Goal: Information Seeking & Learning: Learn about a topic

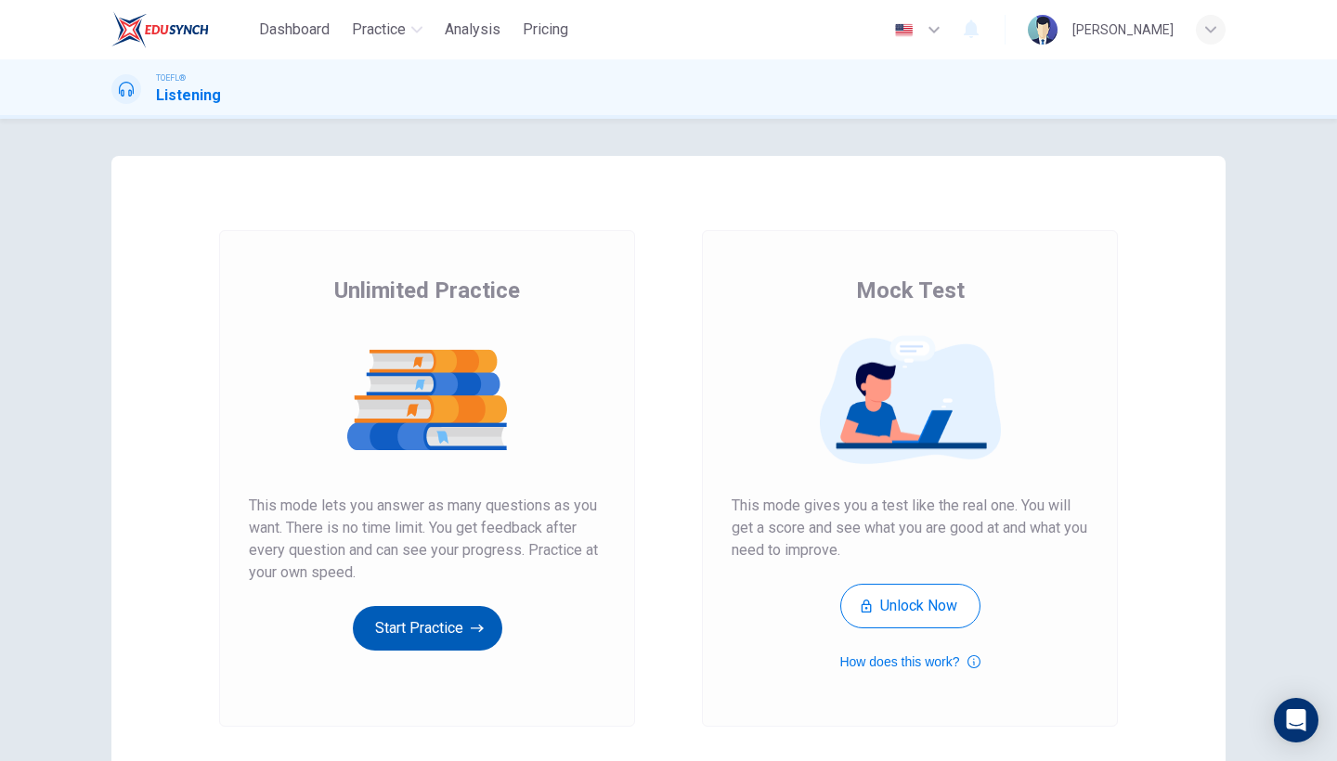
click at [404, 618] on button "Start Practice" at bounding box center [427, 628] width 149 height 45
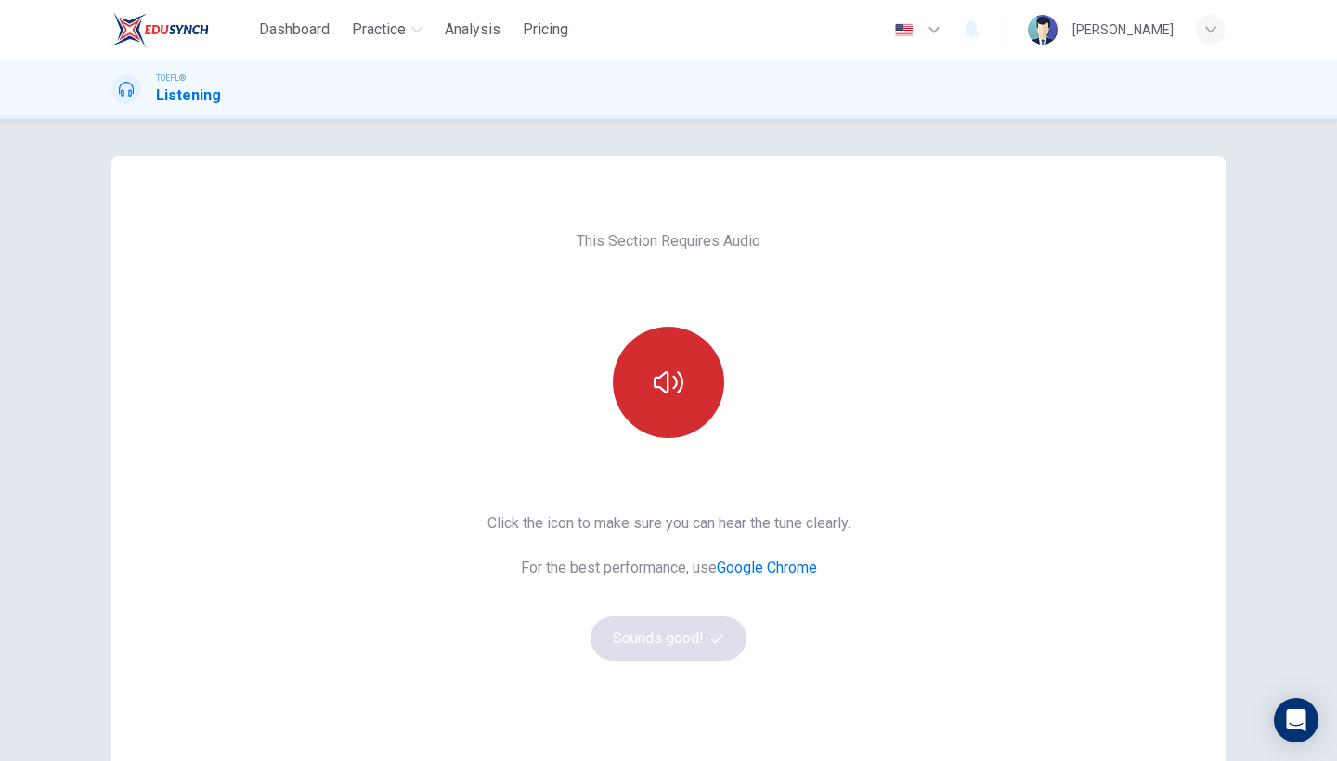
click at [670, 408] on button "button" at bounding box center [668, 382] width 111 height 111
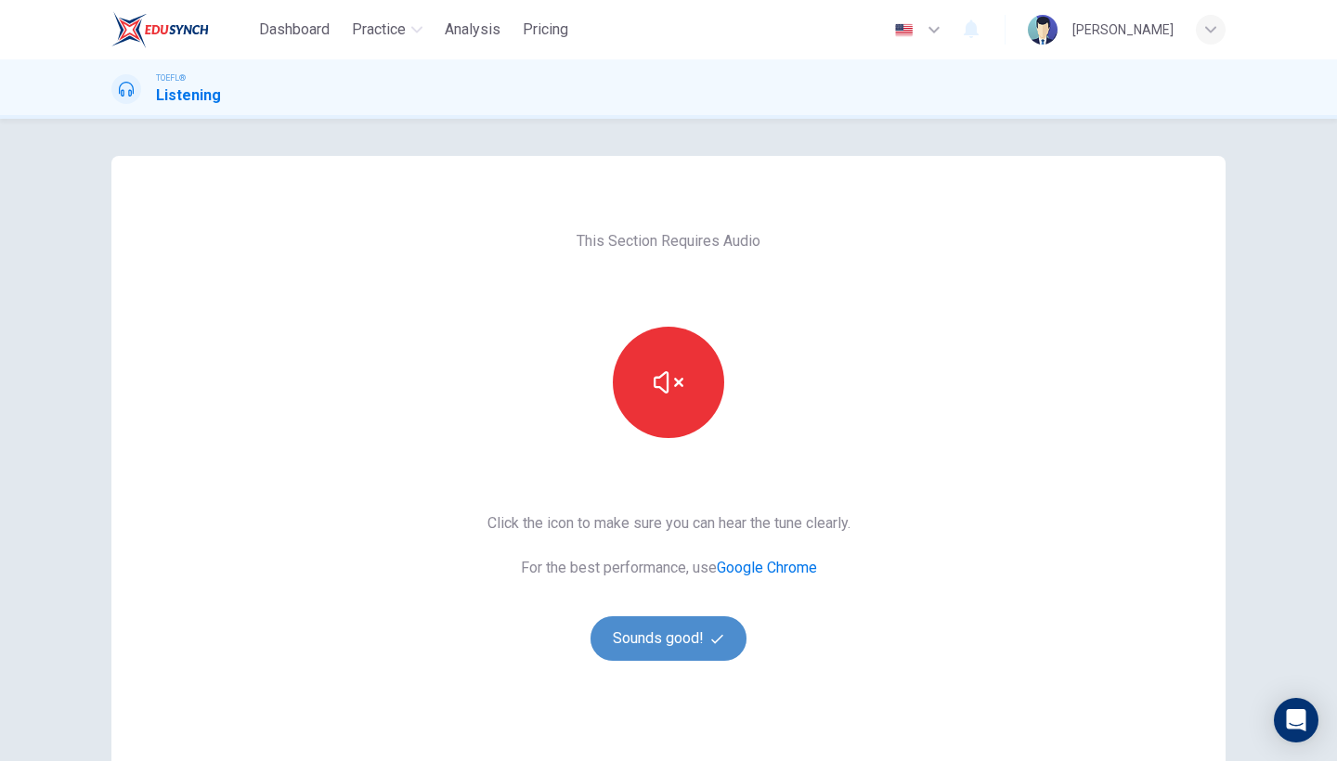
click at [649, 631] on button "Sounds good!" at bounding box center [668, 638] width 156 height 45
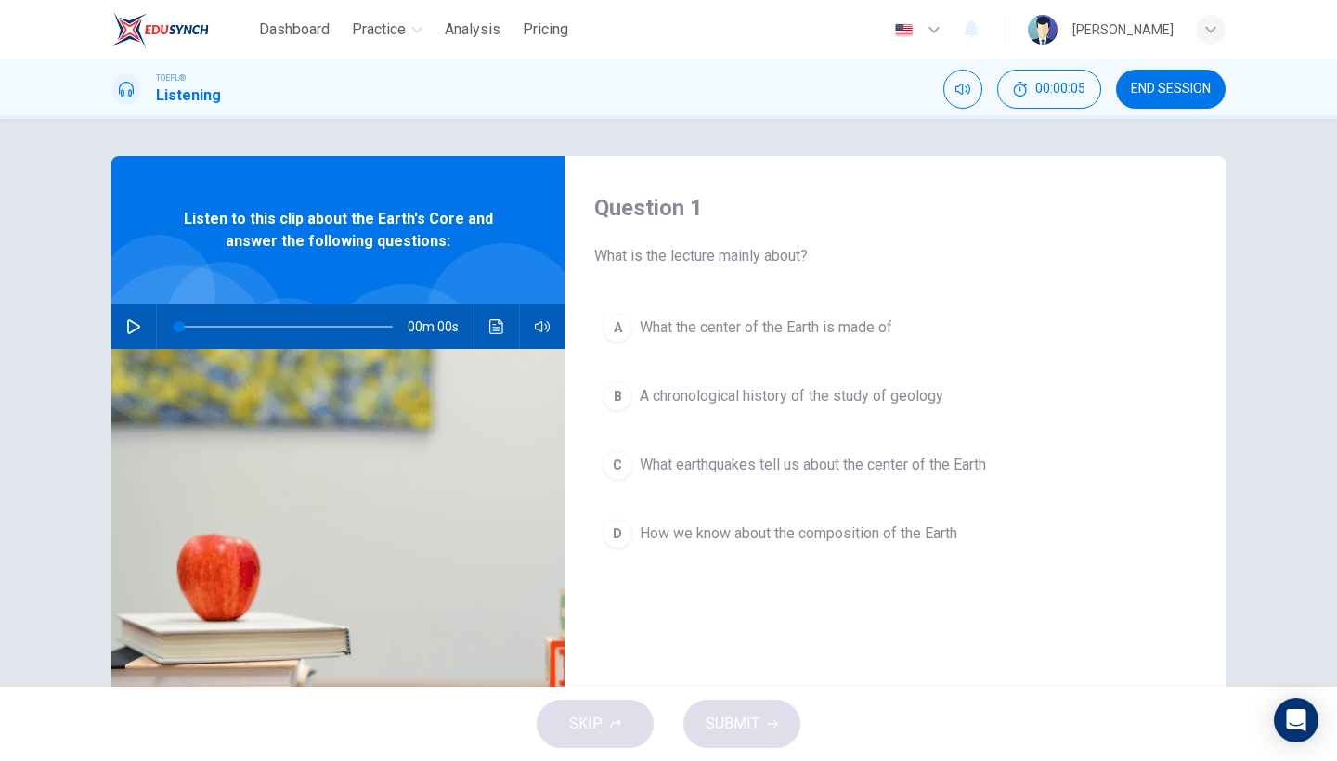
click at [125, 322] on button "button" at bounding box center [134, 327] width 30 height 45
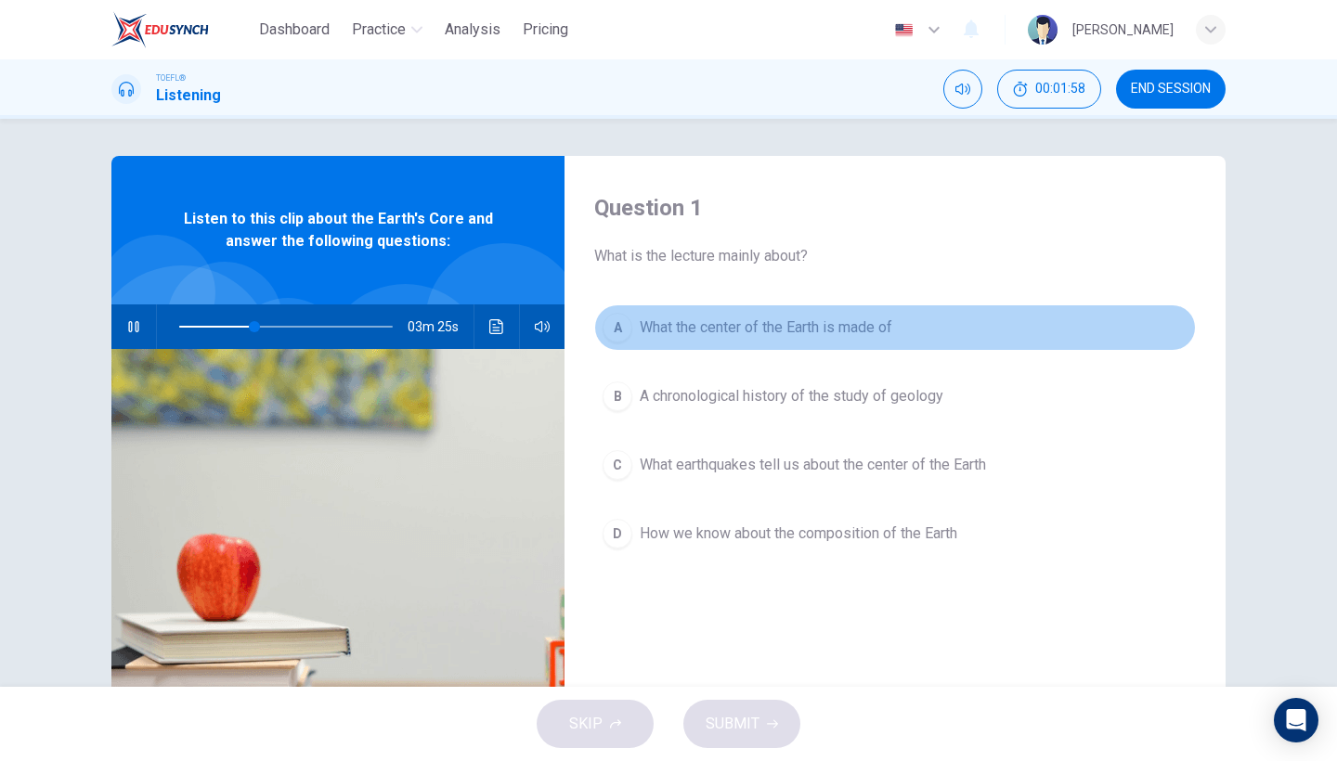
click at [753, 311] on button "A What the center of the Earth is made of" at bounding box center [895, 328] width 602 height 46
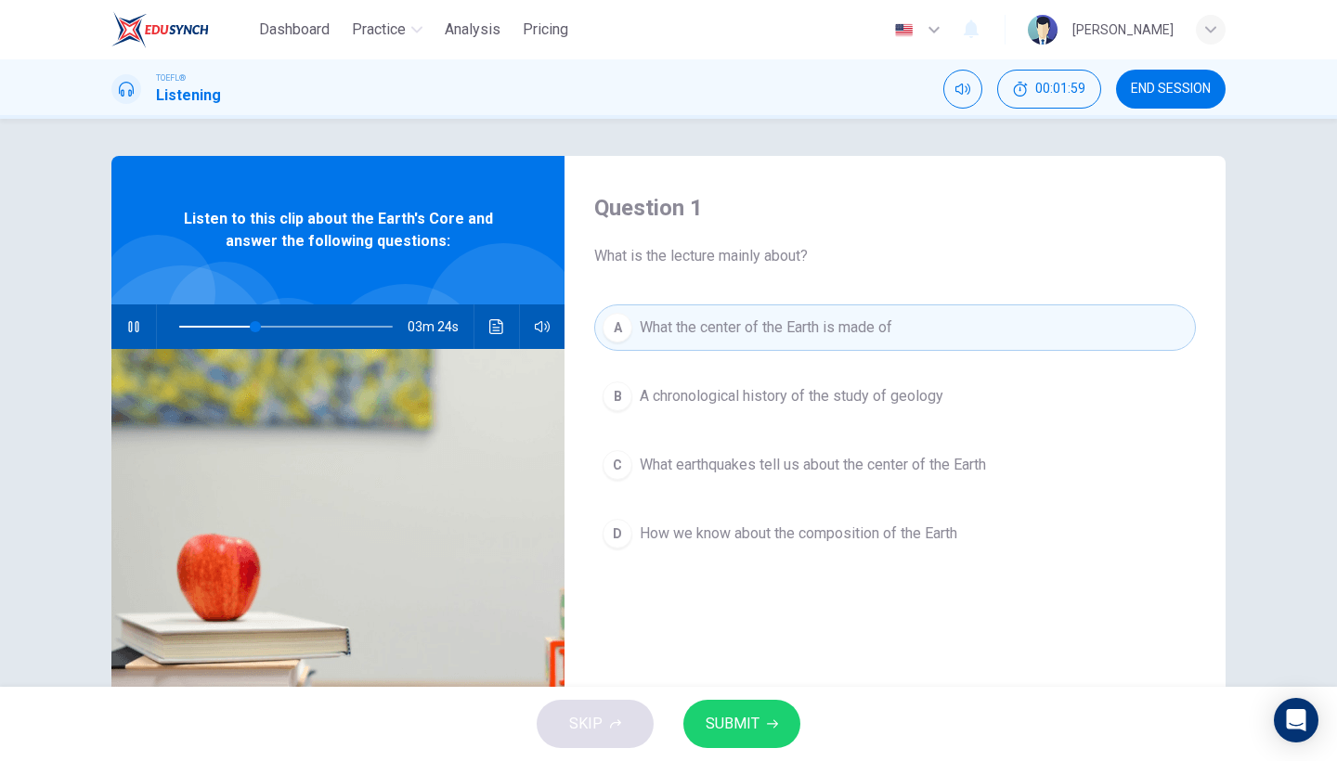
click at [706, 720] on span "SUBMIT" at bounding box center [733, 724] width 54 height 26
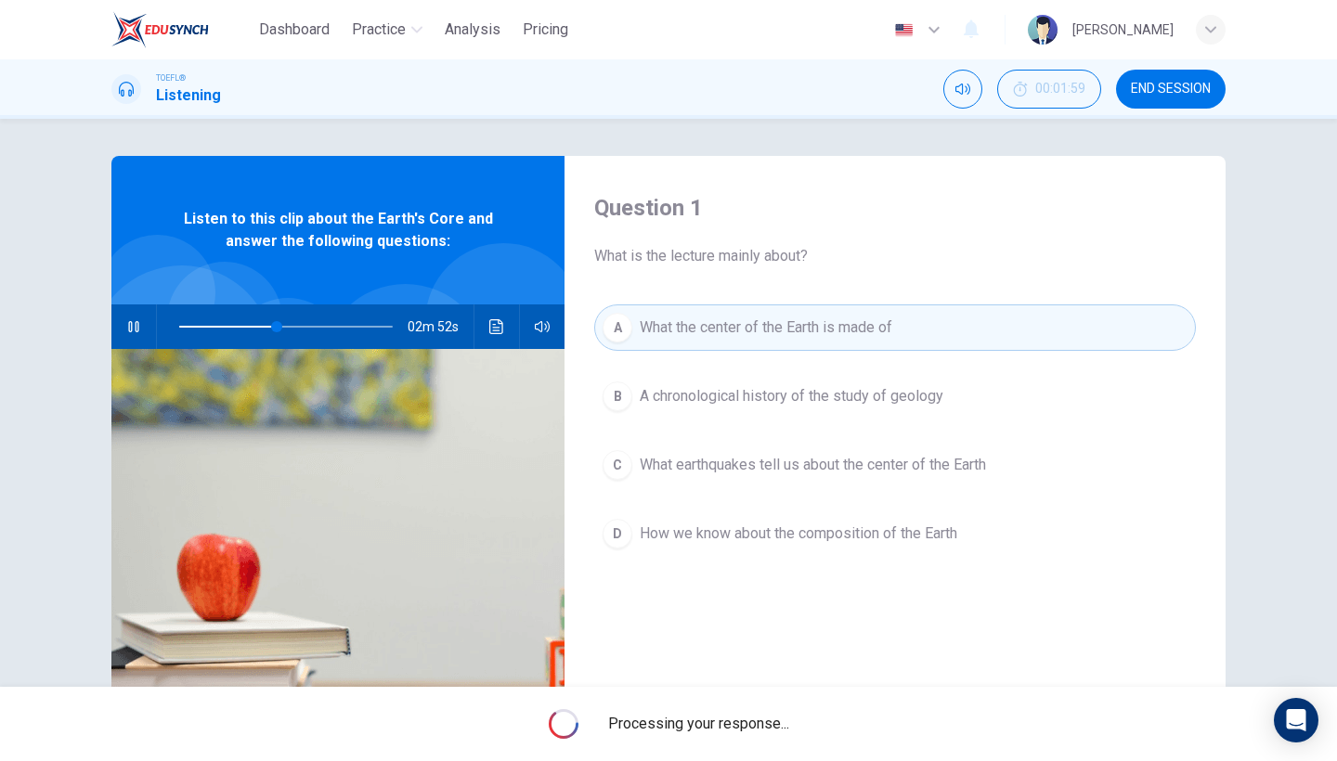
drag, startPoint x: 1104, startPoint y: 72, endPoint x: 1251, endPoint y: 443, distance: 398.4
click at [1251, 443] on div "Question 1 What is the lecture mainly about? A What the center of the Earth is …" at bounding box center [669, 478] width 1174 height 645
click at [871, 344] on button "A What the center of the Earth is made of" at bounding box center [895, 328] width 602 height 46
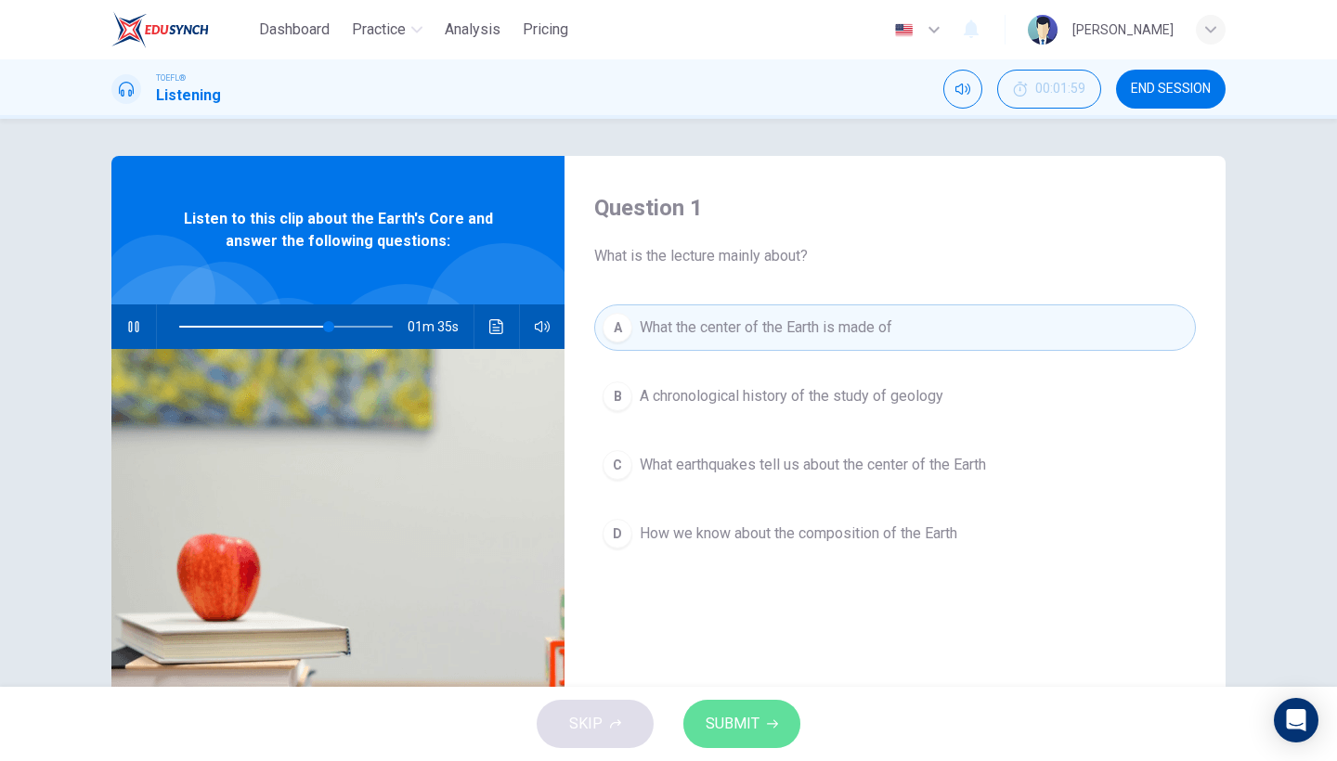
click at [734, 742] on button "SUBMIT" at bounding box center [741, 724] width 117 height 48
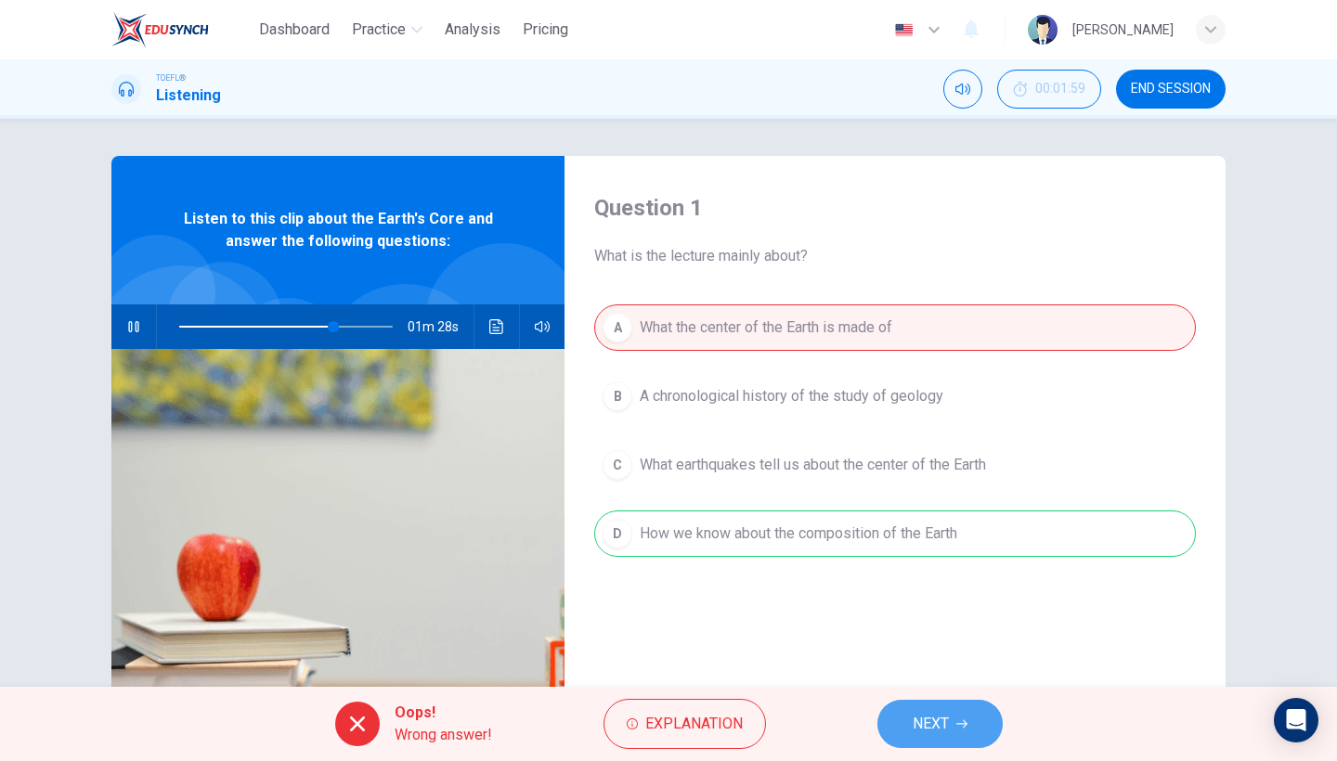
click at [909, 714] on button "NEXT" at bounding box center [939, 724] width 125 height 48
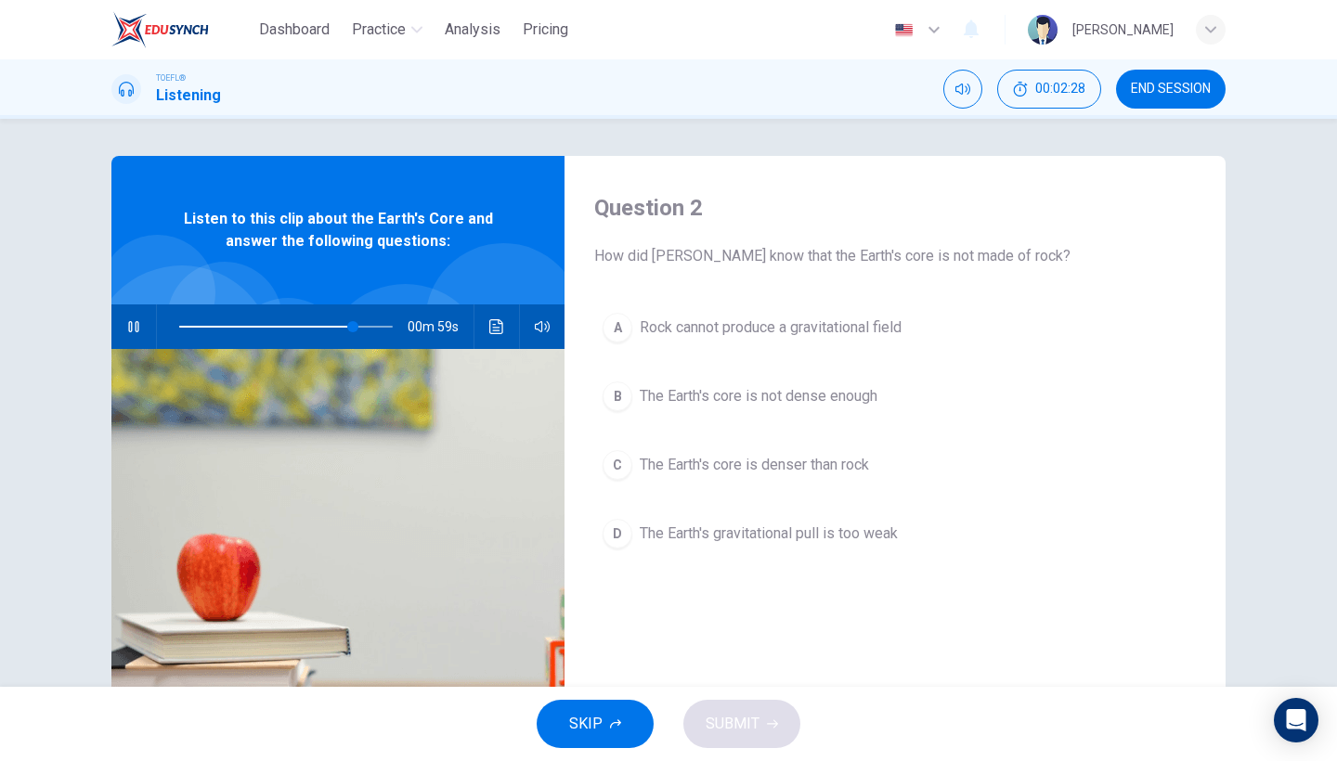
click at [645, 474] on span "The Earth's core is denser than rock" at bounding box center [754, 465] width 229 height 22
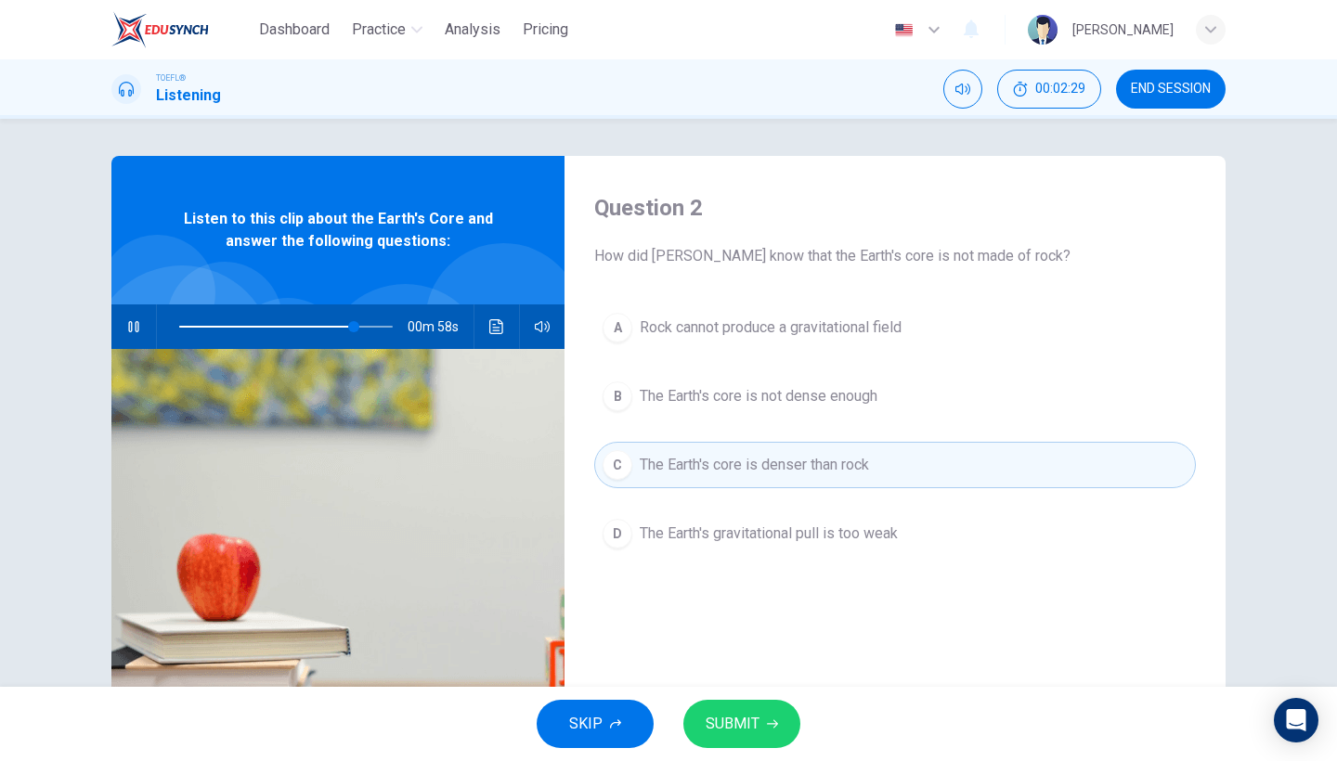
click at [738, 729] on span "SUBMIT" at bounding box center [733, 724] width 54 height 26
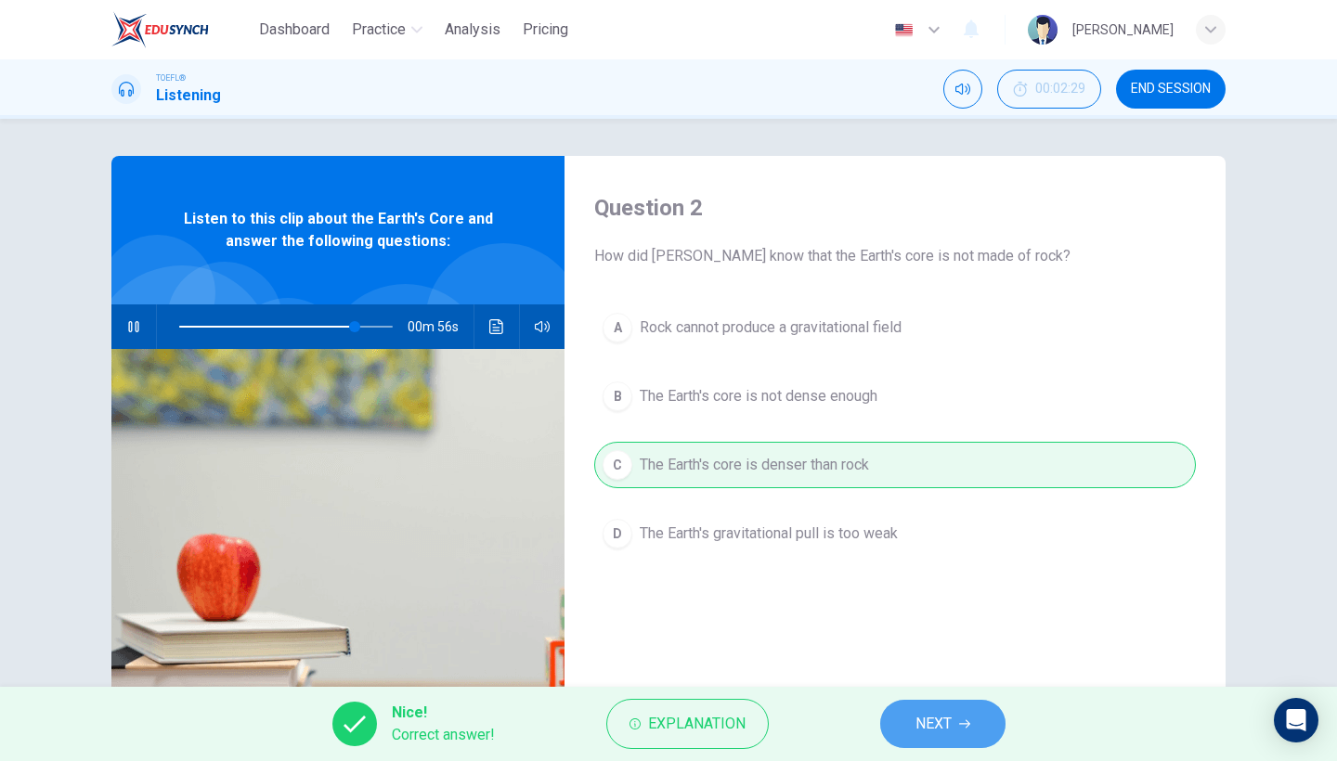
click at [935, 727] on span "NEXT" at bounding box center [933, 724] width 36 height 26
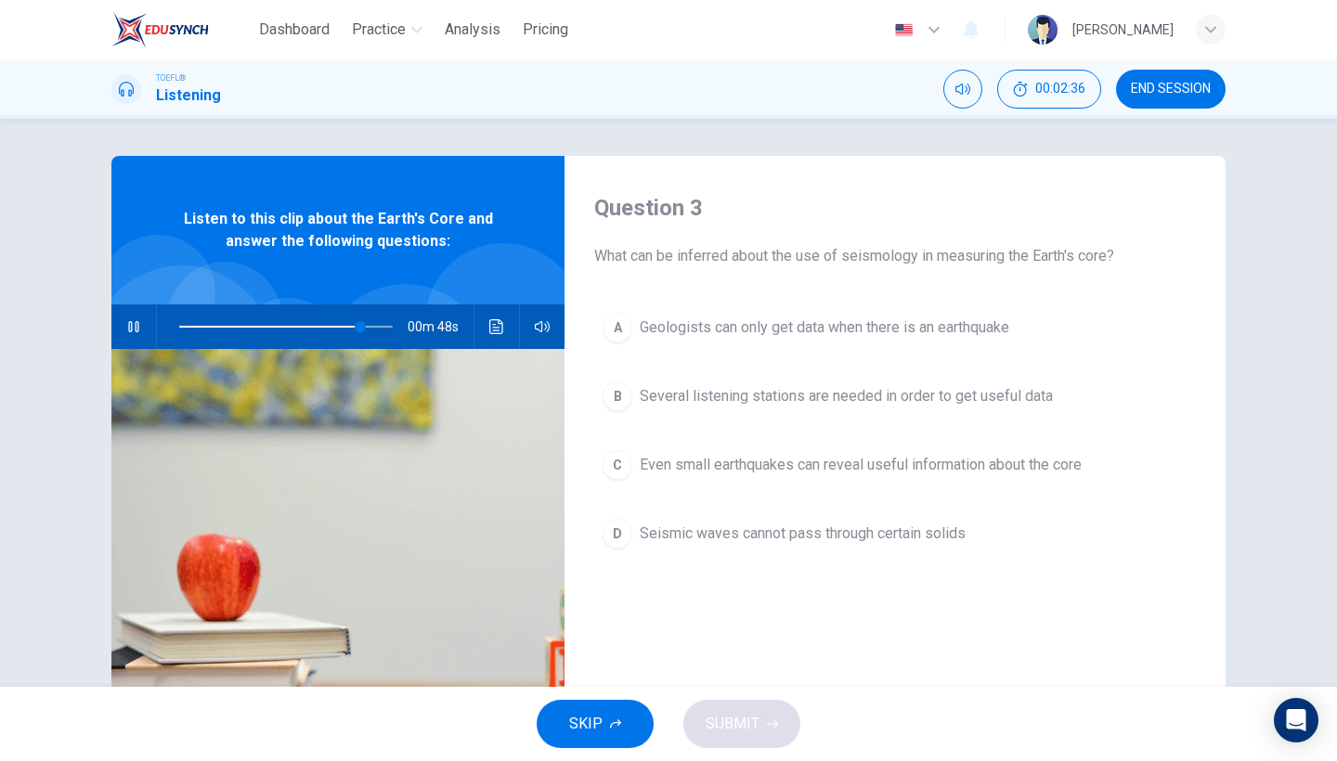
click at [825, 389] on span "Several listening stations are needed in order to get useful data" at bounding box center [846, 396] width 413 height 22
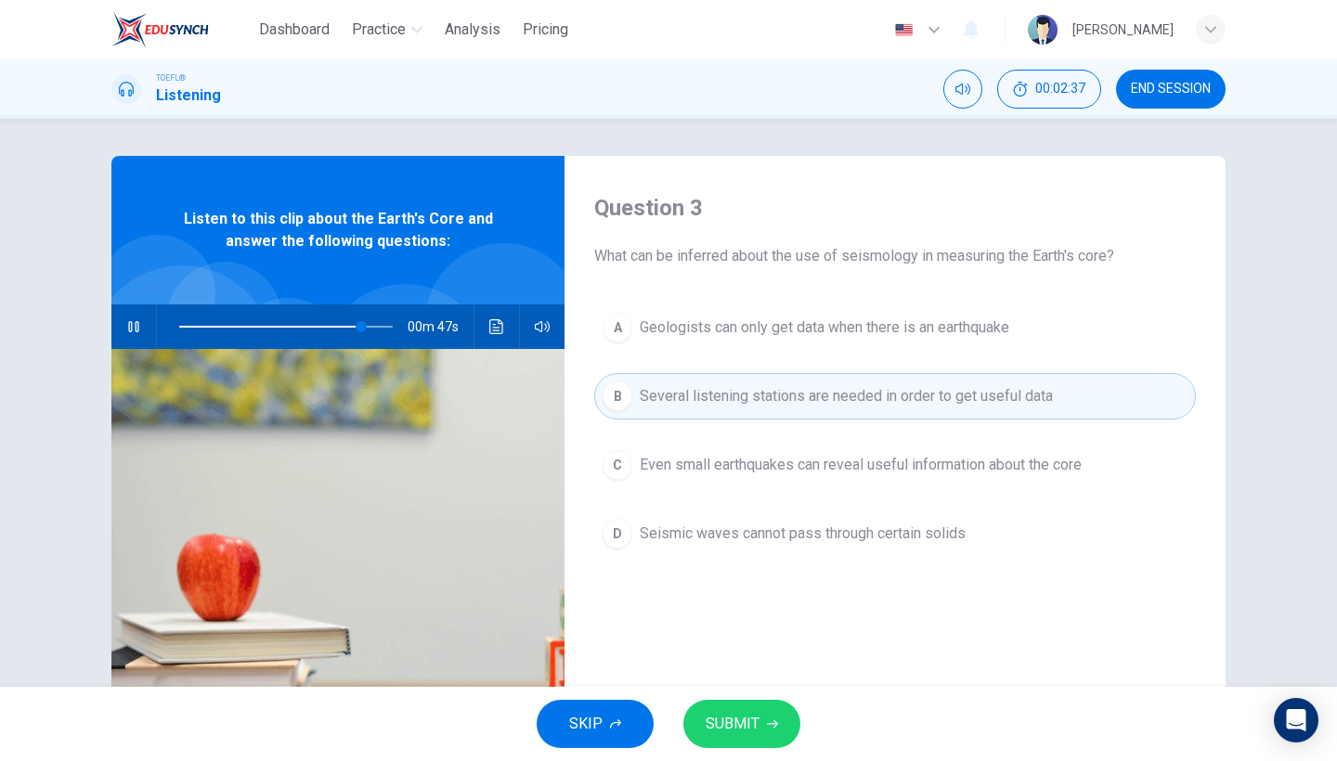
click at [760, 737] on button "SUBMIT" at bounding box center [741, 724] width 117 height 48
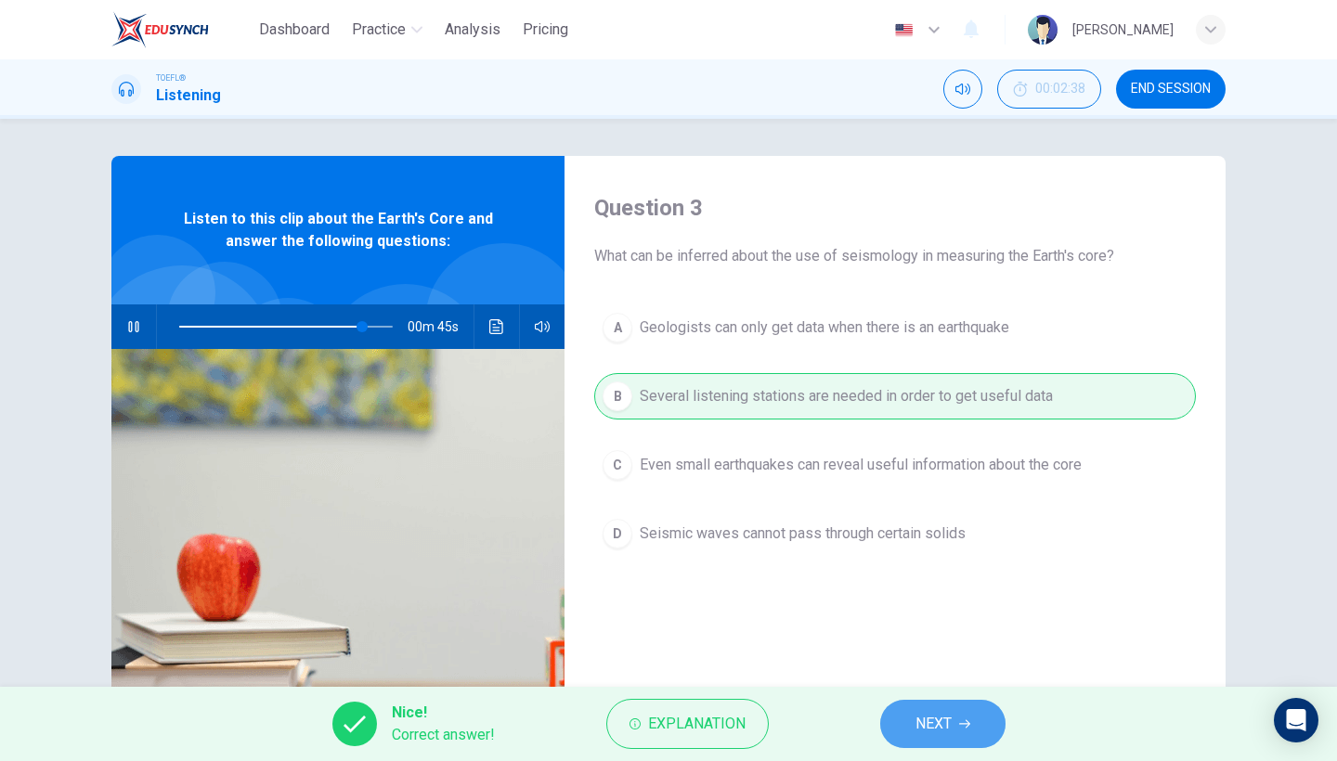
click at [933, 725] on span "NEXT" at bounding box center [933, 724] width 36 height 26
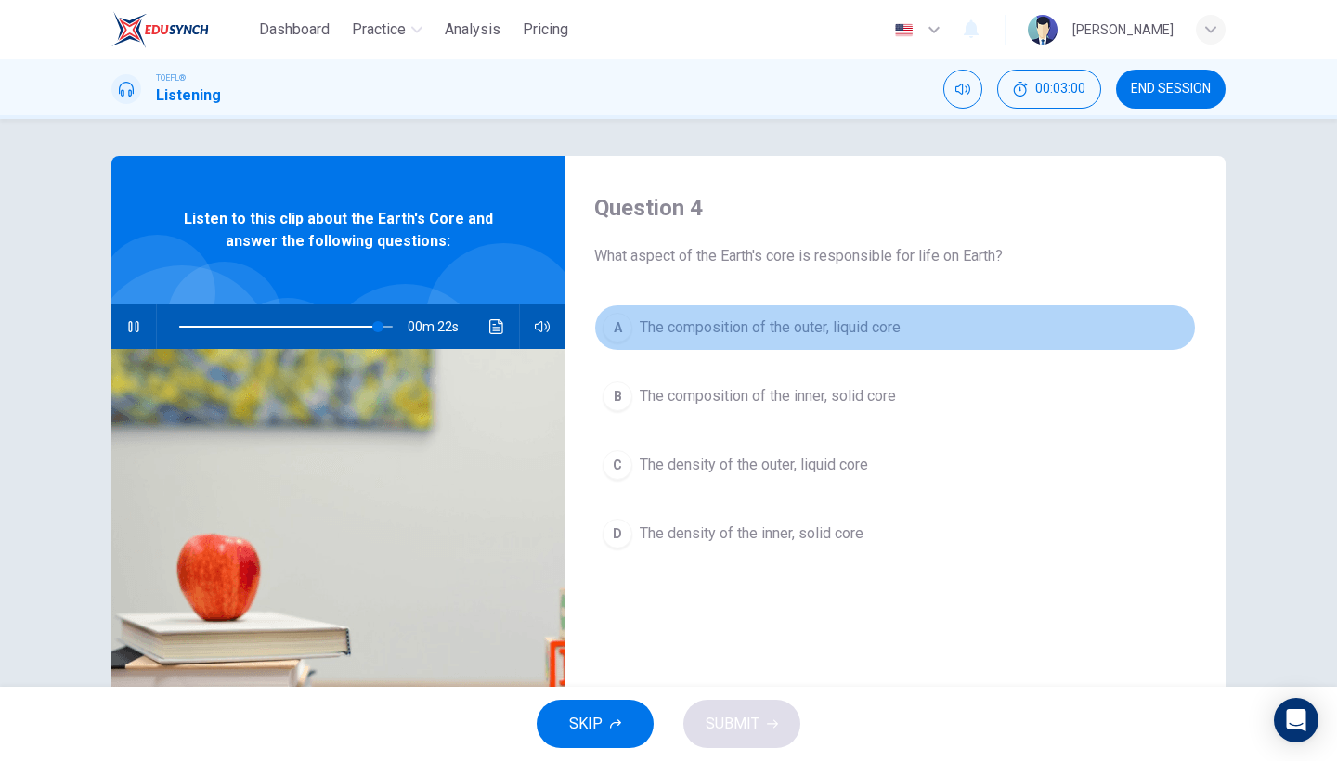
click at [629, 331] on div "A" at bounding box center [618, 328] width 30 height 30
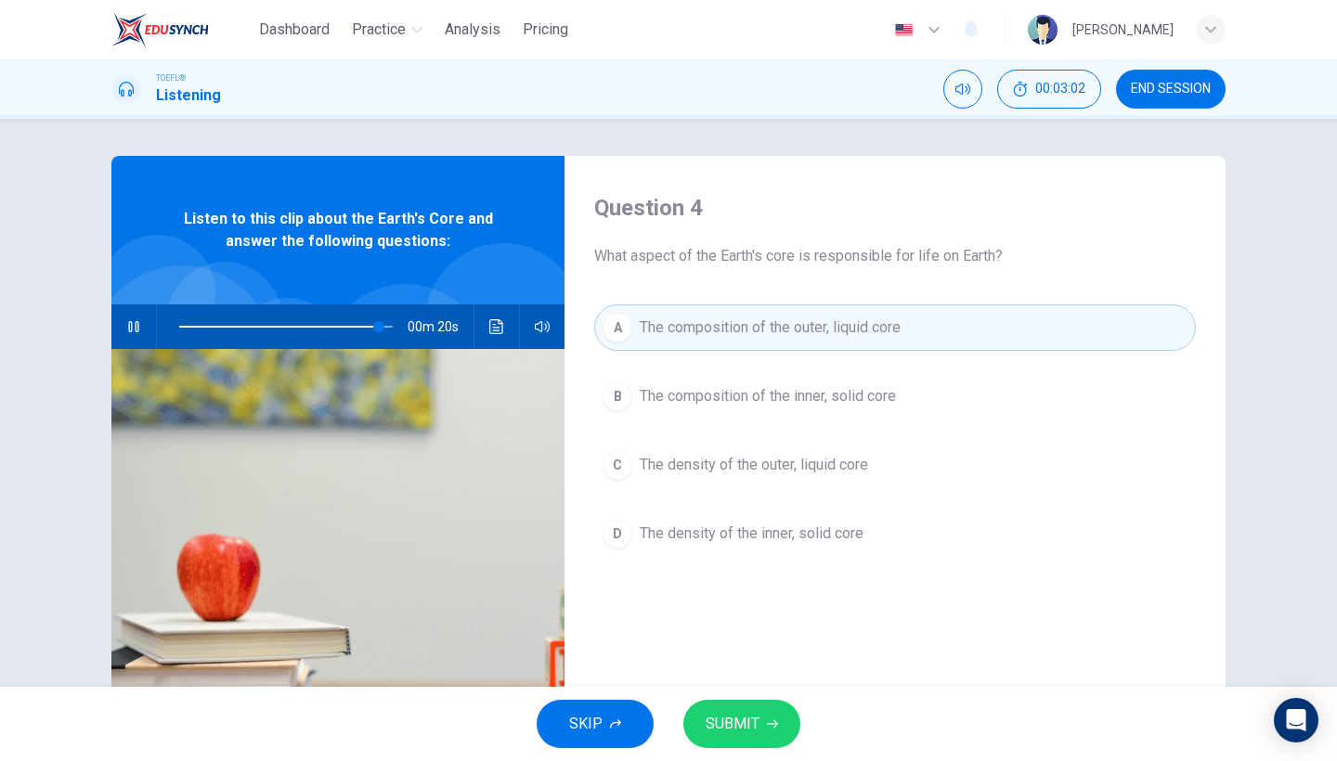
click at [724, 417] on button "B The composition of the inner, solid core" at bounding box center [895, 396] width 602 height 46
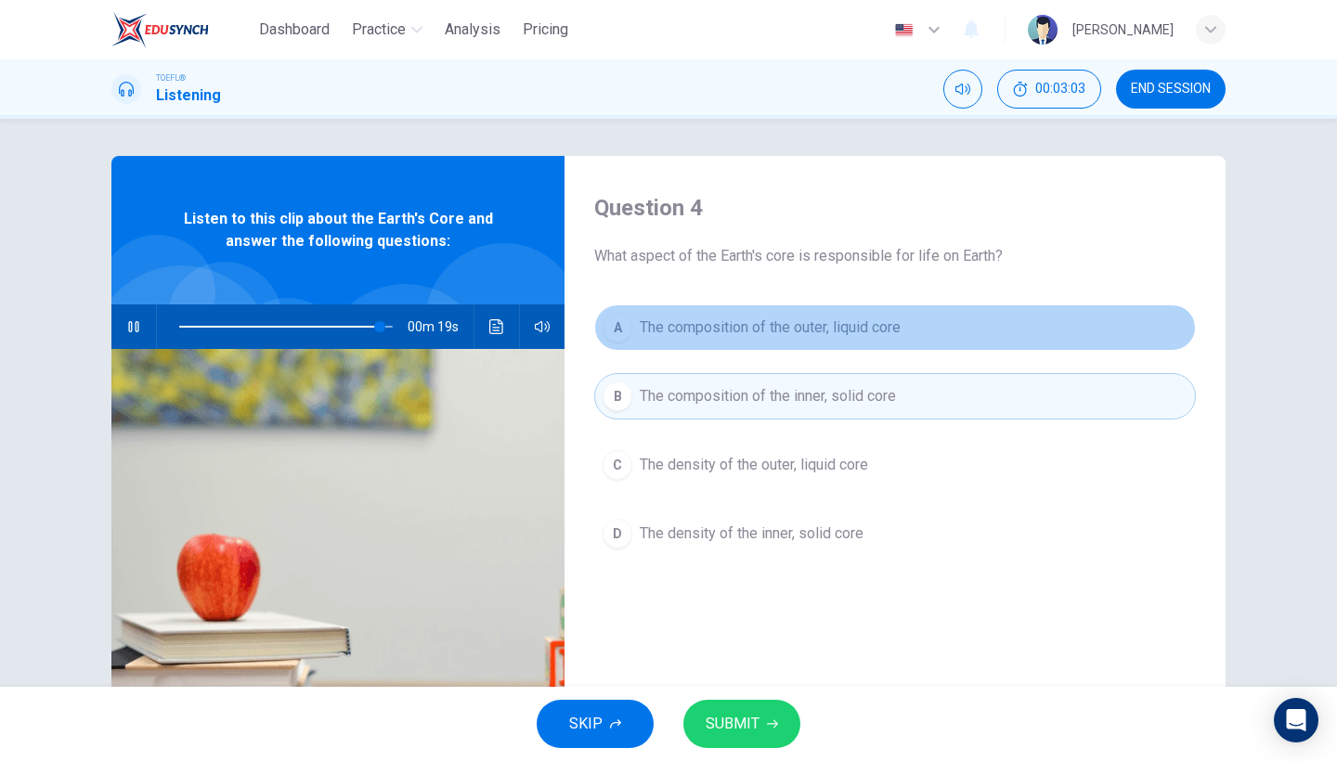
click at [722, 345] on button "A The composition of the outer, liquid core" at bounding box center [895, 328] width 602 height 46
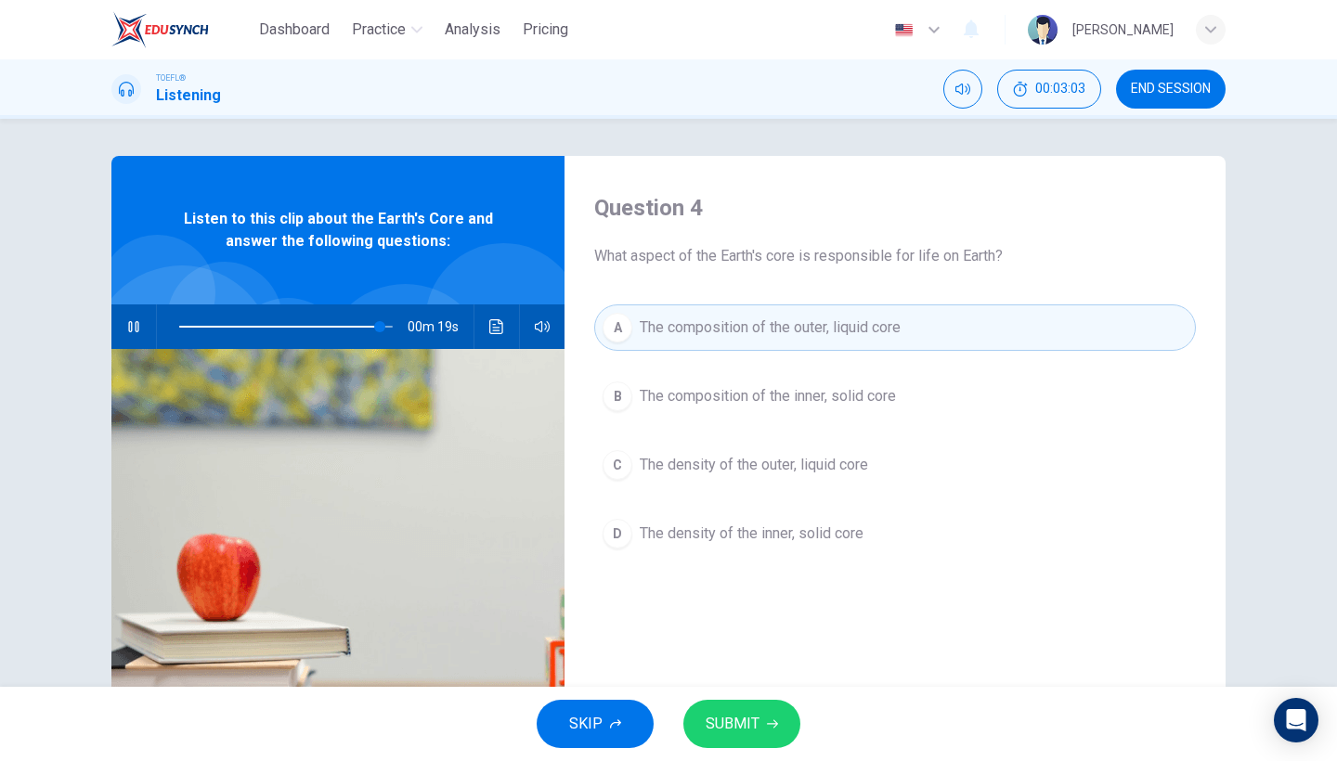
click at [734, 715] on span "SUBMIT" at bounding box center [733, 724] width 54 height 26
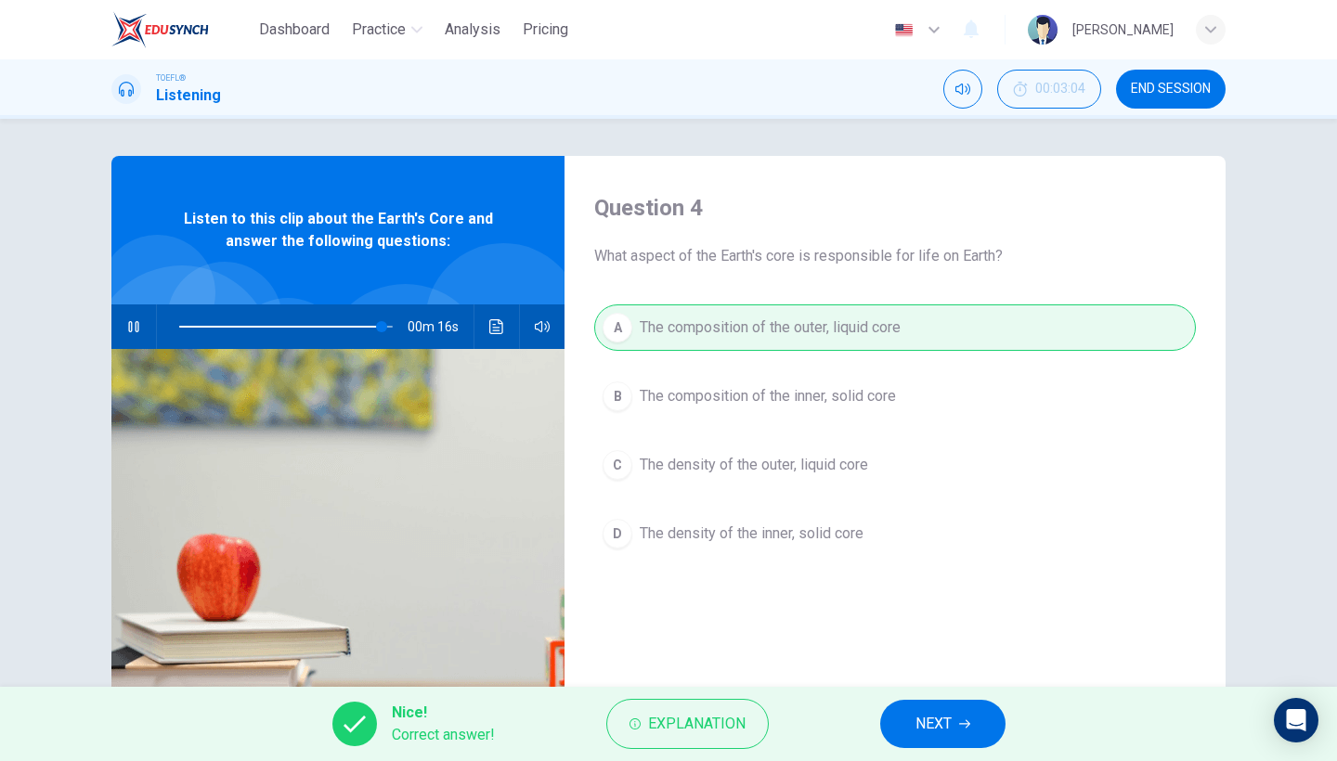
click at [906, 725] on button "NEXT" at bounding box center [942, 724] width 125 height 48
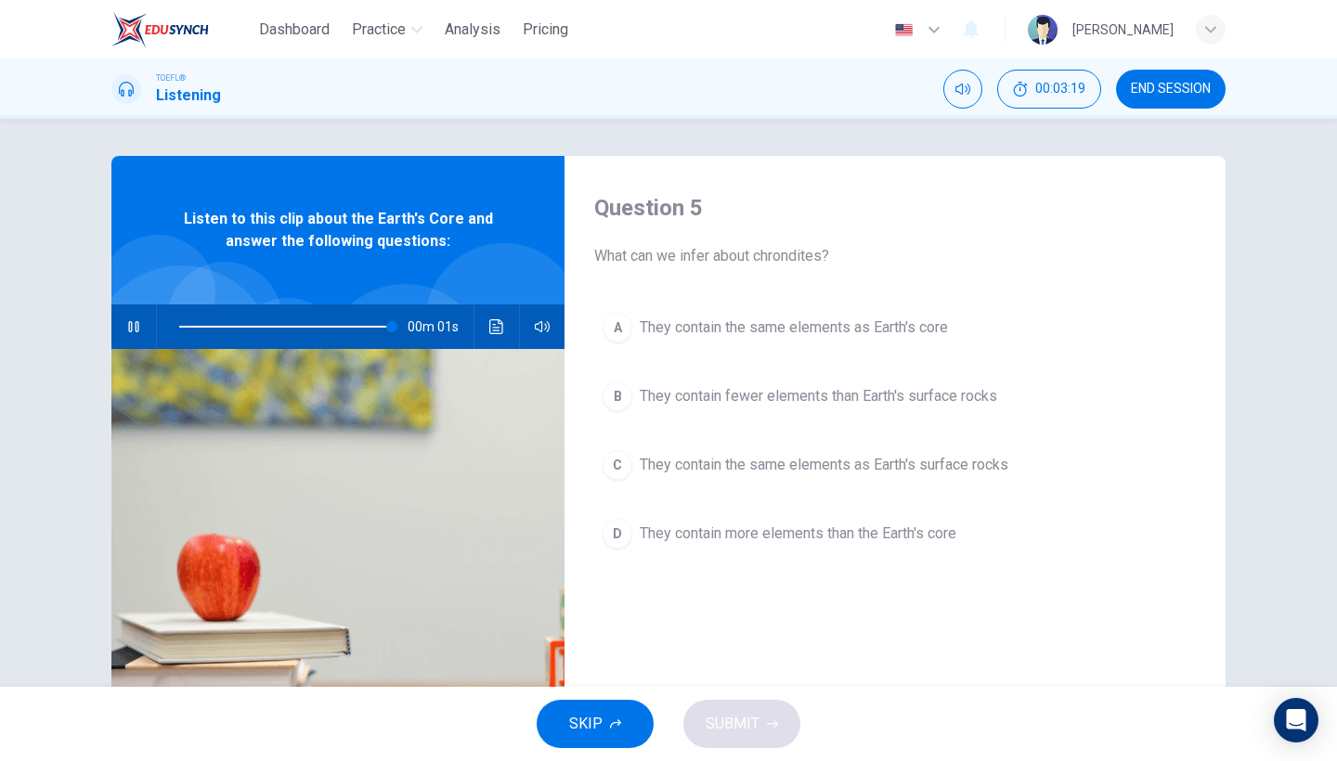
click at [656, 558] on div "A They contain the same elements as Earth's core B They contain fewer elements …" at bounding box center [895, 450] width 602 height 290
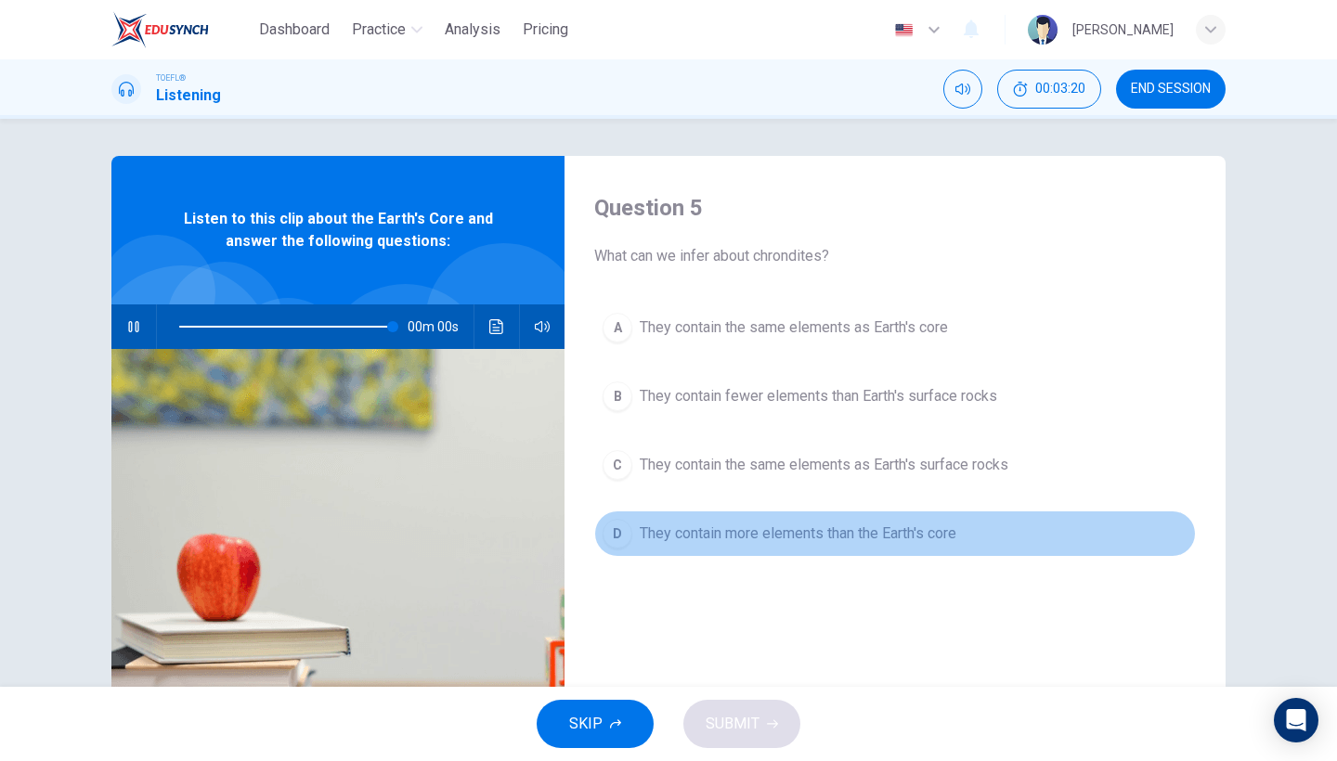
click at [656, 523] on span "They contain more elements than the Earth's core" at bounding box center [798, 534] width 317 height 22
type input "0"
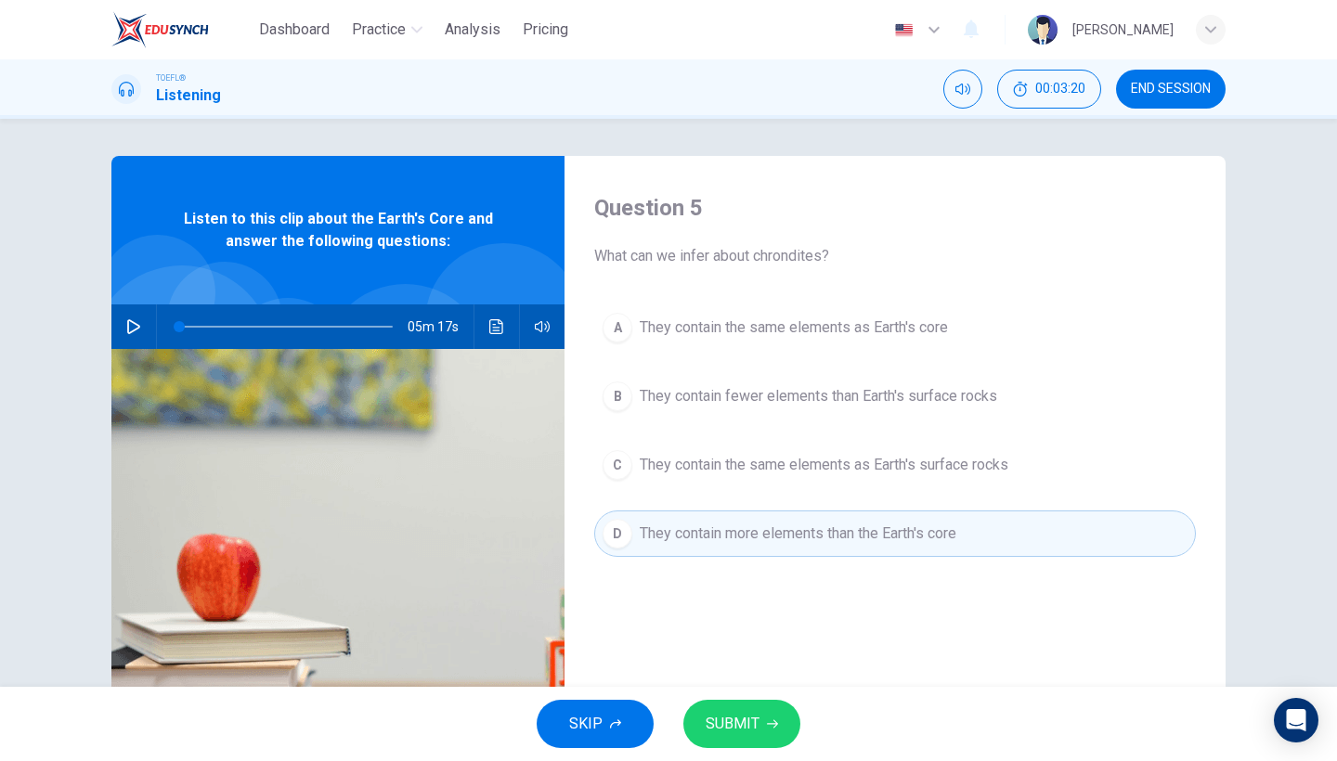
click at [716, 730] on span "SUBMIT" at bounding box center [733, 724] width 54 height 26
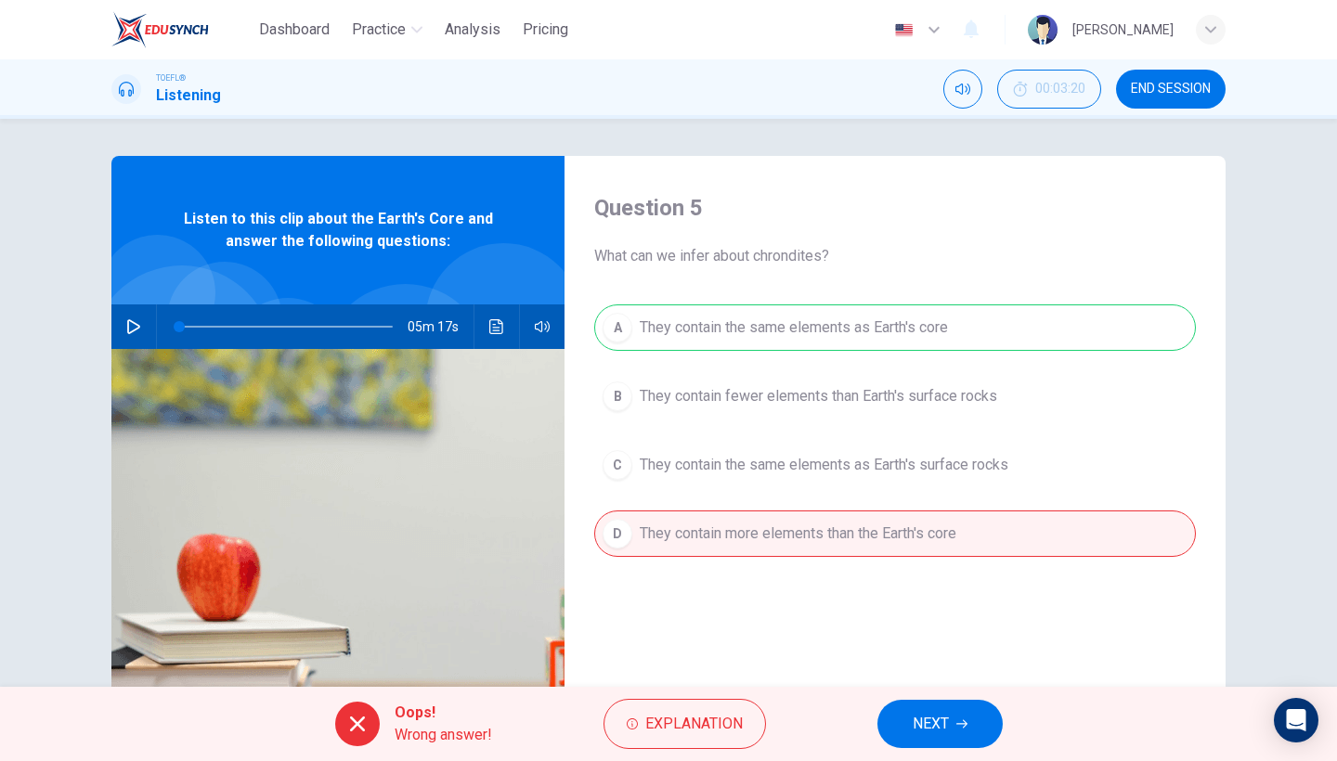
click at [919, 736] on span "NEXT" at bounding box center [931, 724] width 36 height 26
